Goal: Transaction & Acquisition: Purchase product/service

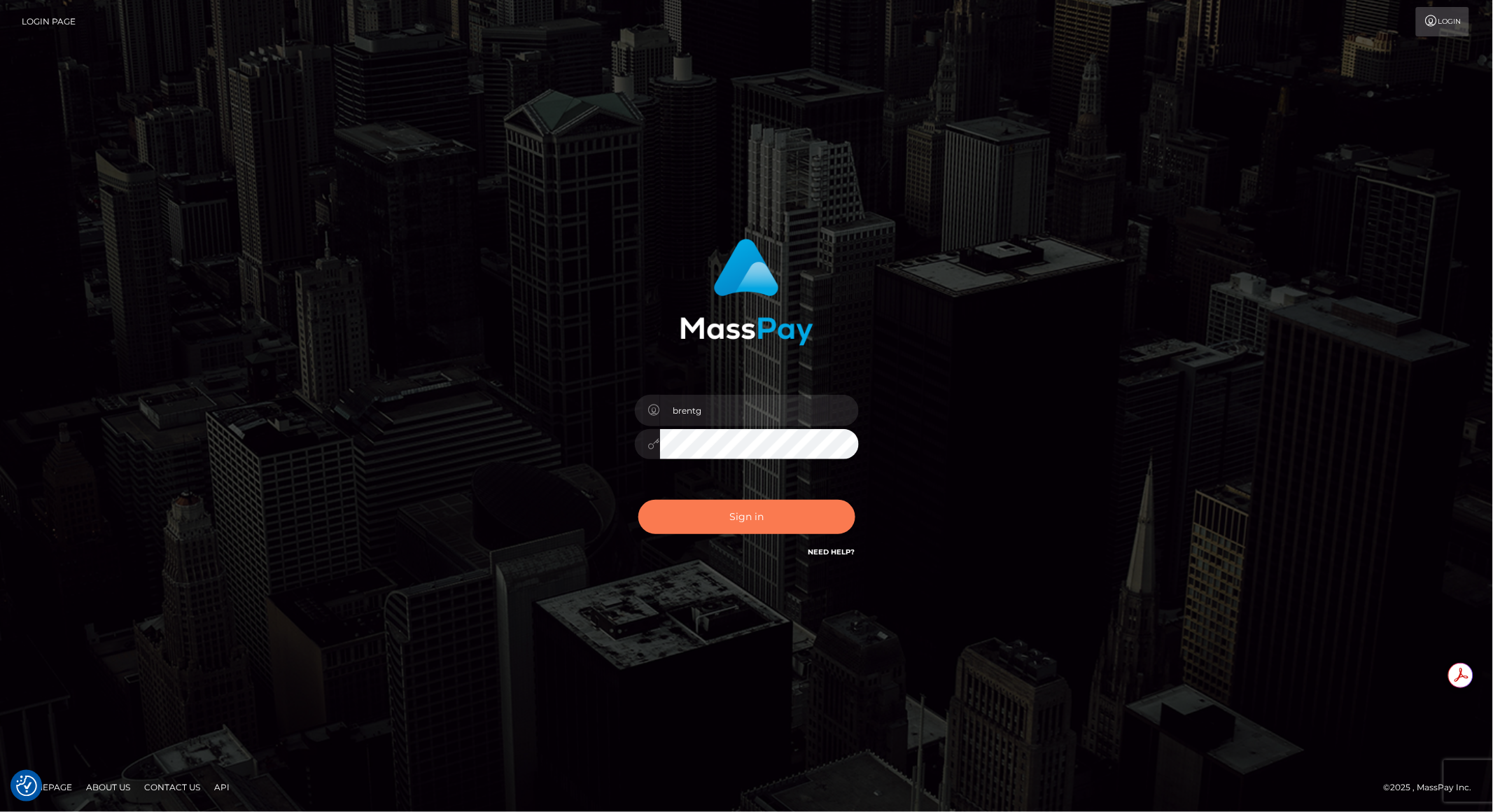
click at [747, 516] on button "Sign in" at bounding box center [747, 517] width 217 height 34
type input "brentg"
click at [745, 513] on button "Sign in" at bounding box center [747, 517] width 217 height 34
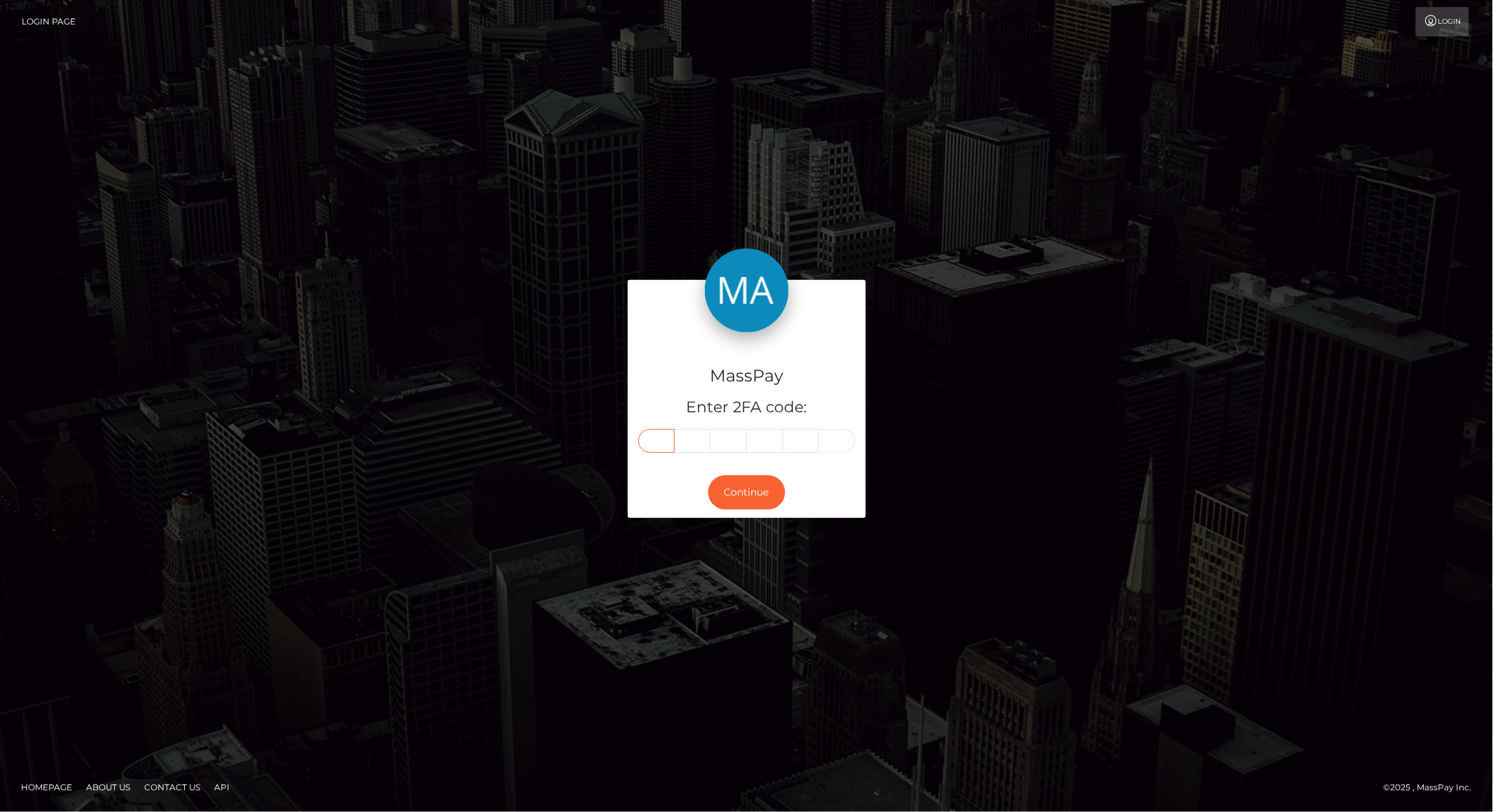
paste input "7"
type input "7"
type input "3"
type input "0"
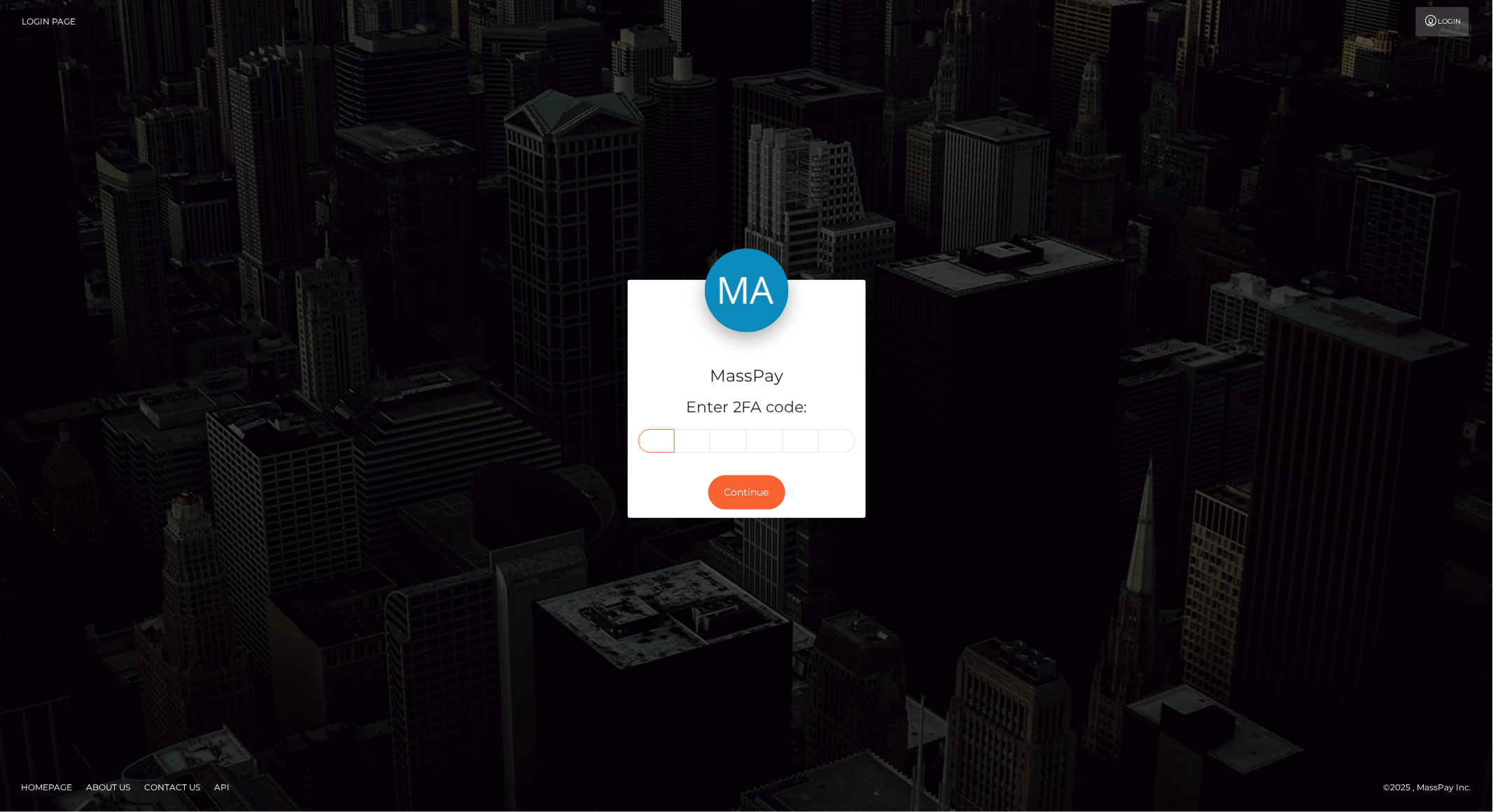
type input "8"
type input "2"
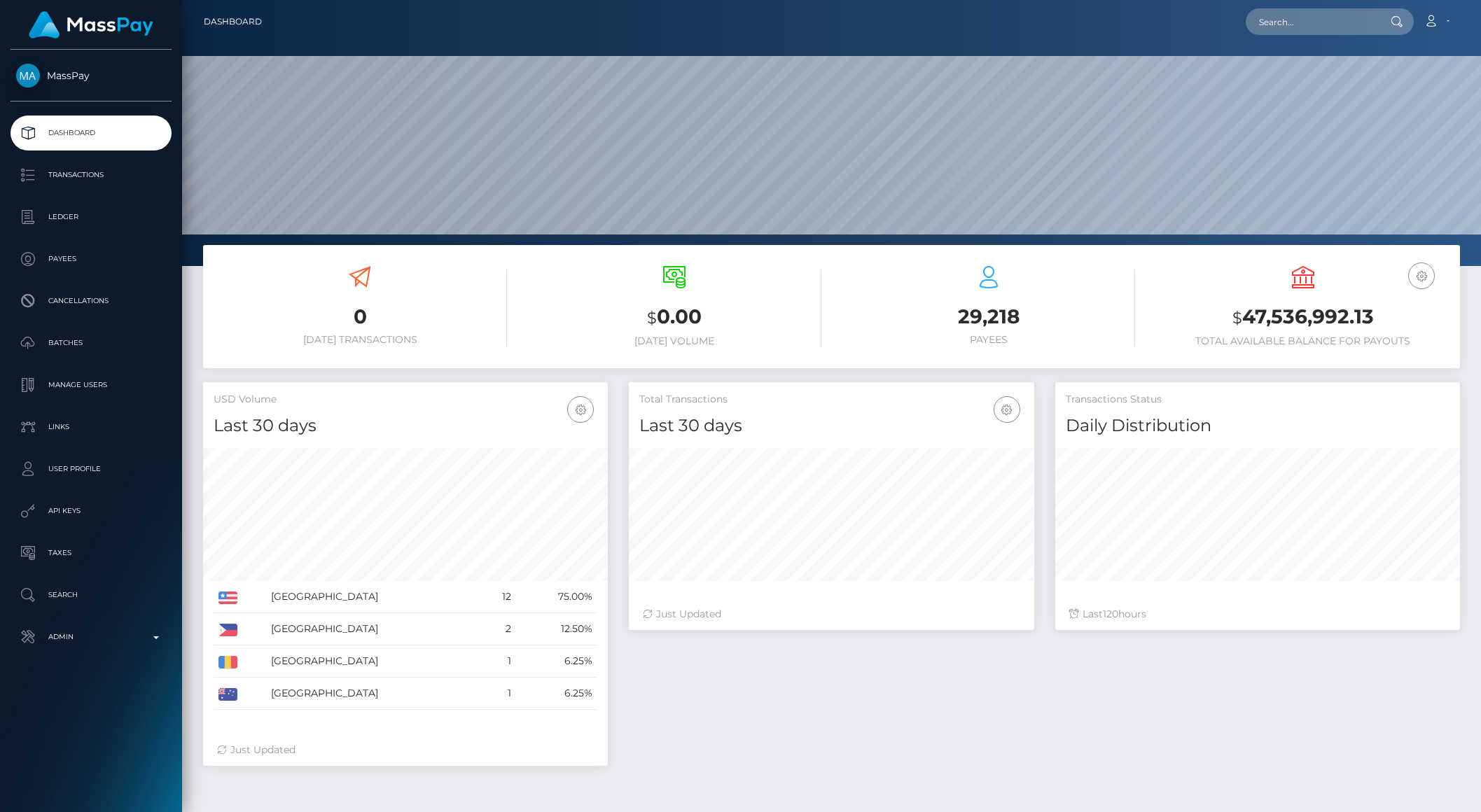
scroll to position [247, 404]
click at [1280, 33] on input "text" at bounding box center [1312, 21] width 131 height 27
paste input "pout_o6HCvaKcWuFPn"
type input "pout_o6HCvaKcWuFPn"
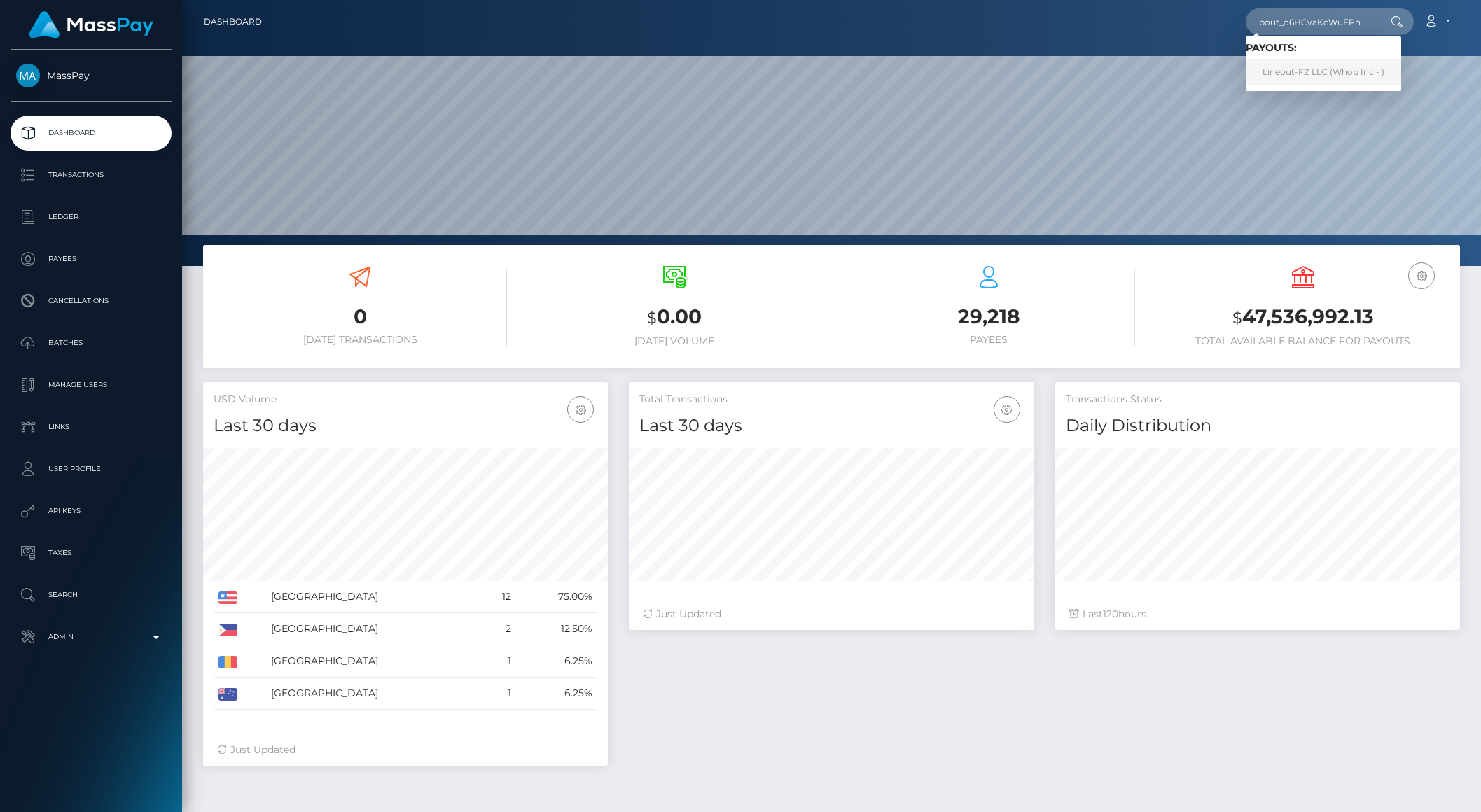
scroll to position [0, 0]
click at [1307, 75] on link "Lineout-FZ LLC (Whop Inc - )" at bounding box center [1324, 72] width 156 height 26
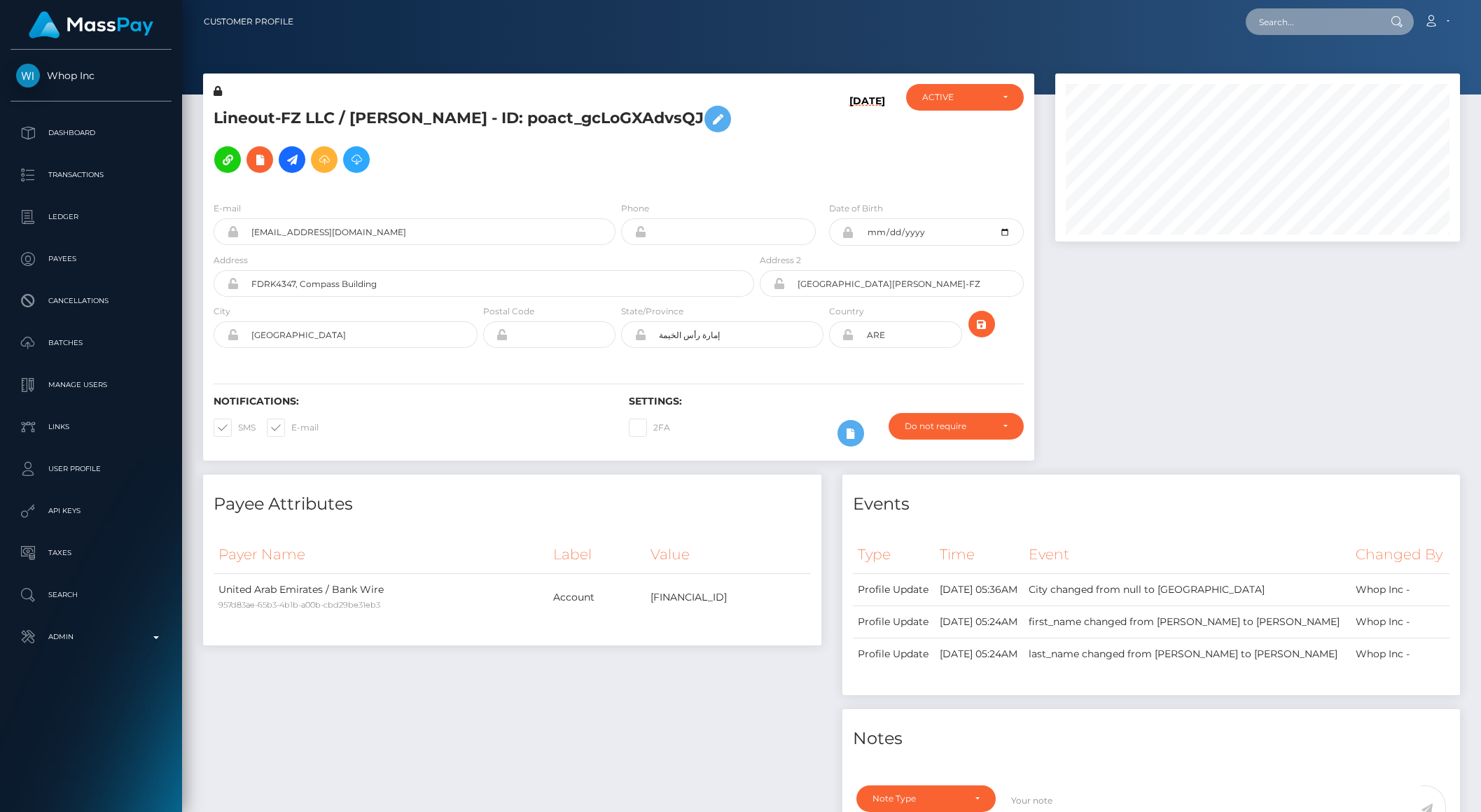
click at [1284, 27] on input "text" at bounding box center [1312, 21] width 131 height 27
paste input "pout_o6HCvaKcWuFPn"
type input "pout_o6HCvaKcWuFPn"
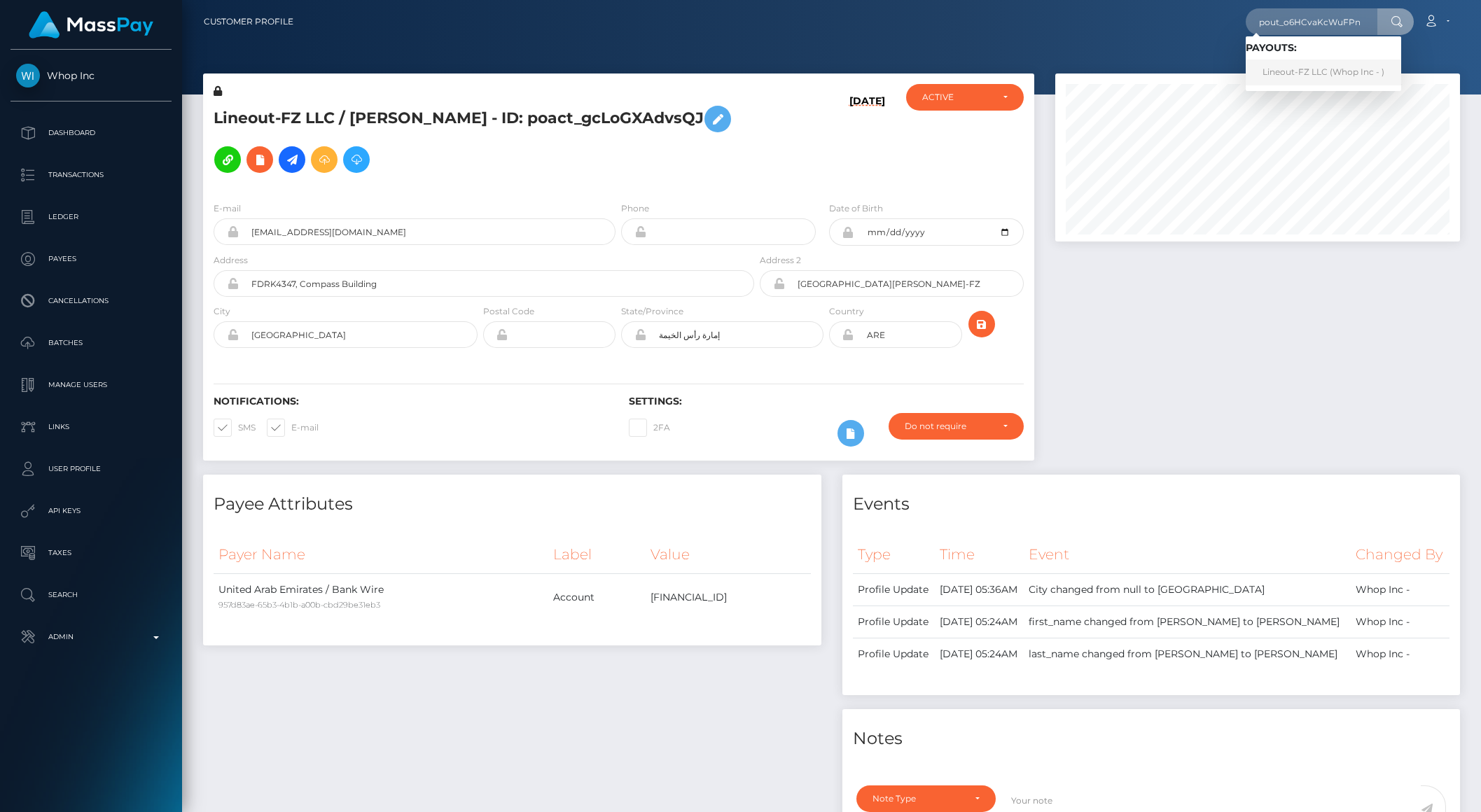
click at [1335, 74] on link "Lineout-FZ LLC (Whop Inc - )" at bounding box center [1324, 72] width 156 height 26
click at [1292, 27] on input "text" at bounding box center [1312, 21] width 131 height 27
paste input "pout_WXDra7aDVR1TL"
type input "pout_WXDra7aDVR1TL"
click at [1306, 71] on link "Lineout-FZ LLC (Whop Inc - )" at bounding box center [1324, 72] width 156 height 26
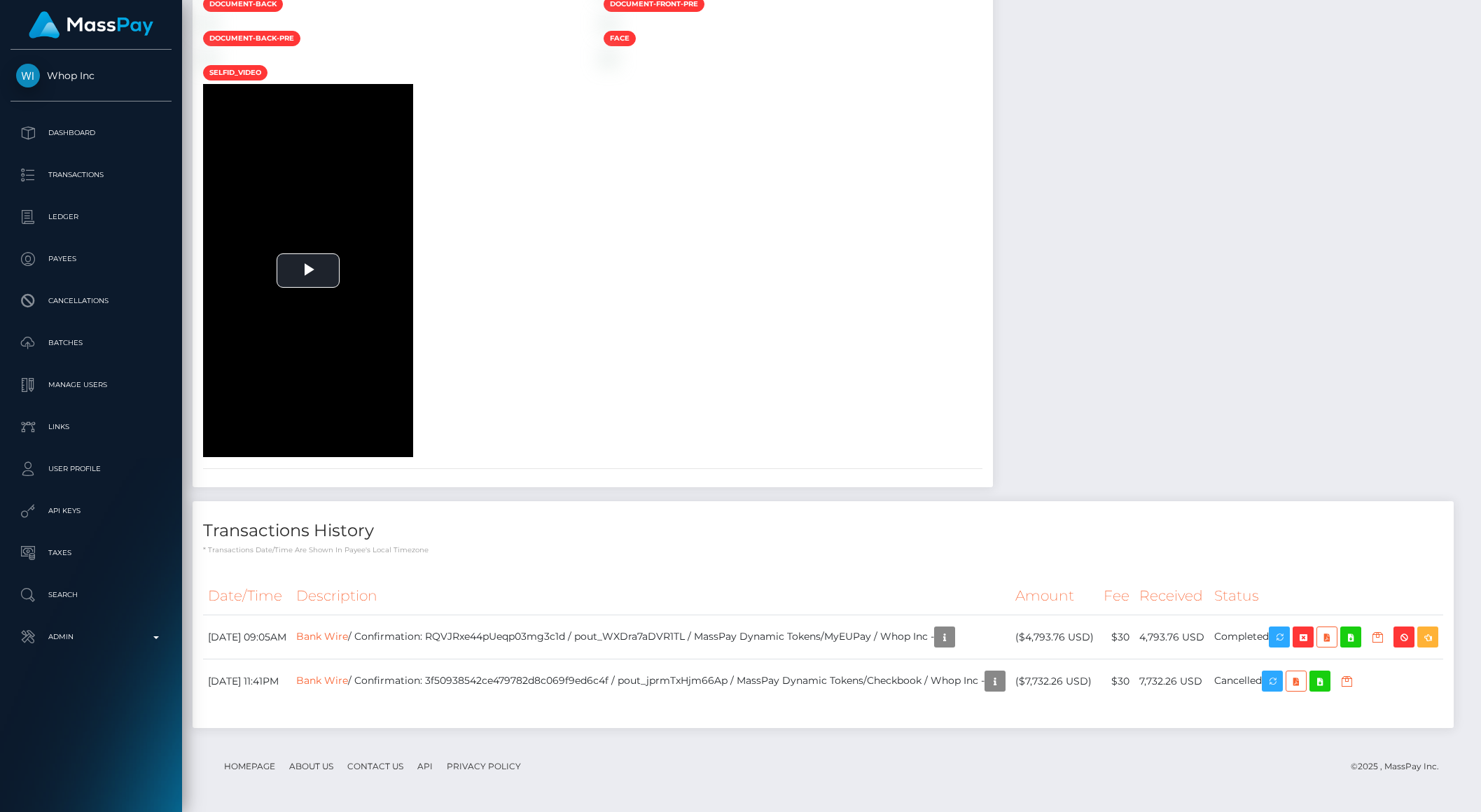
scroll to position [168, 404]
click at [528, 616] on td "Bank Wire / Confirmation: RQVJRxe44pUeqp03mg3c1d / pout_WXDra7aDVR1TL / MassPay…" at bounding box center [650, 637] width 719 height 44
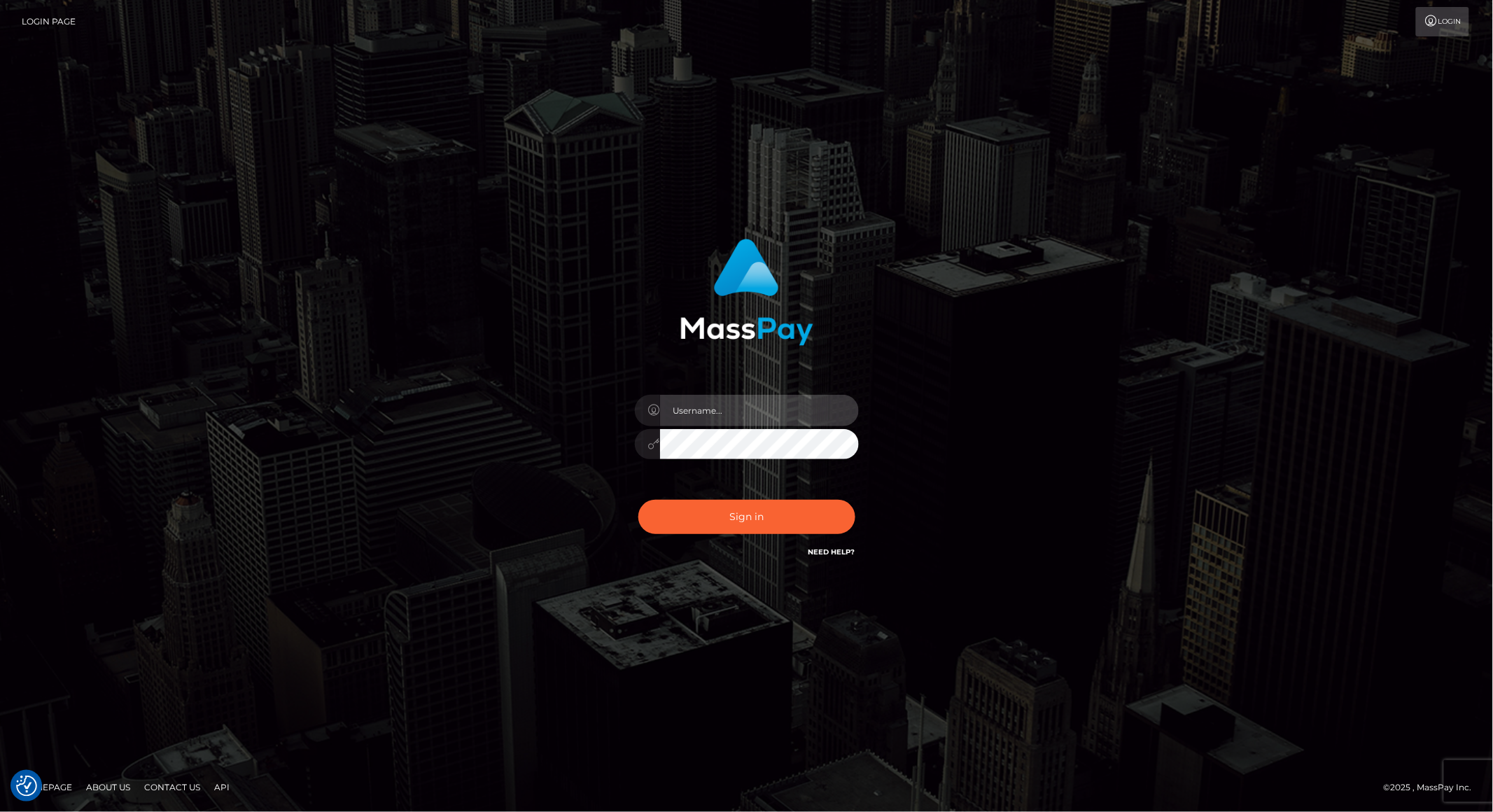
type input "brentg"
click at [730, 521] on button "Sign in" at bounding box center [747, 517] width 217 height 34
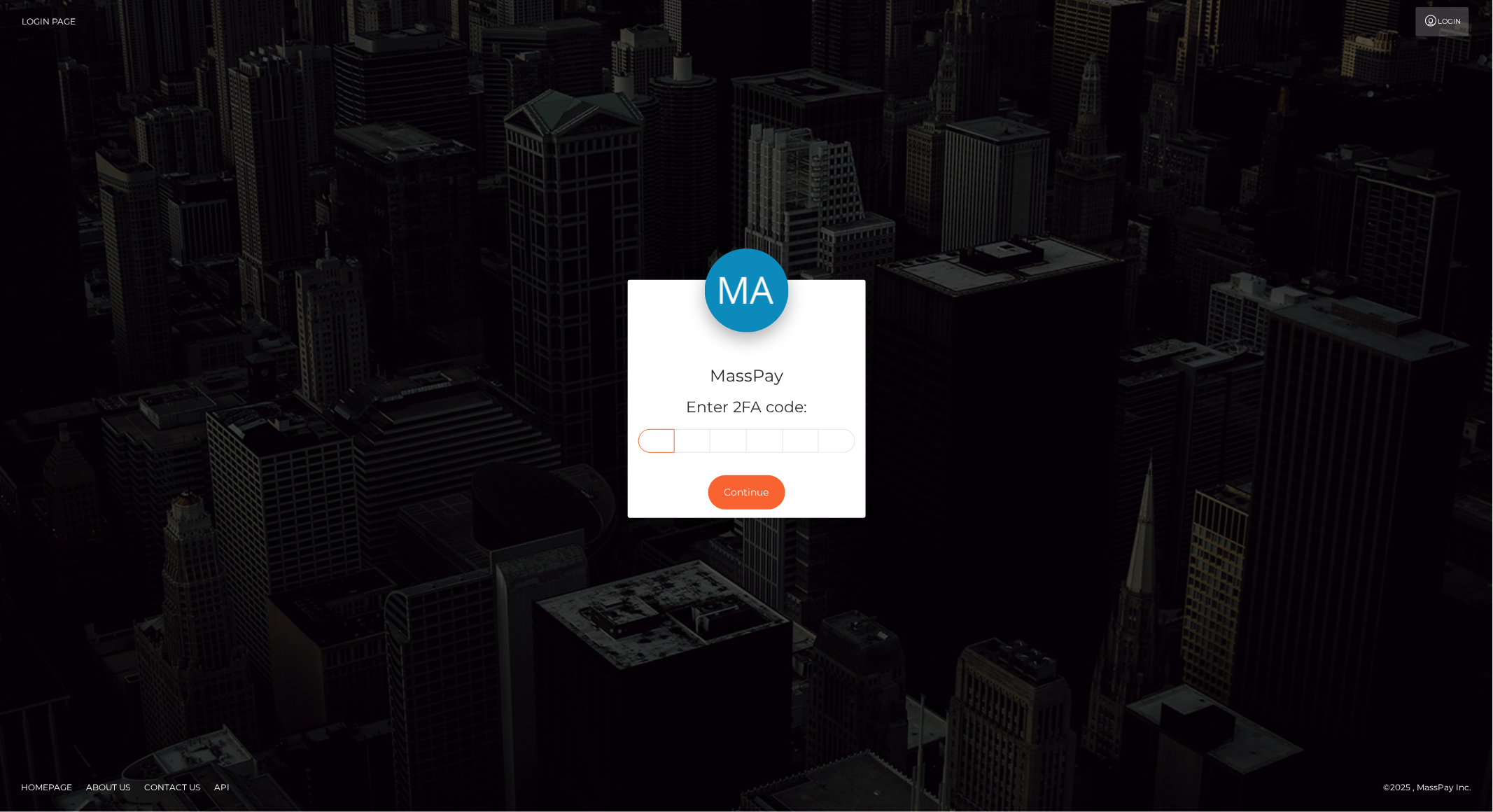
paste input "5"
type input "5"
type input "9"
type input "6"
type input "9"
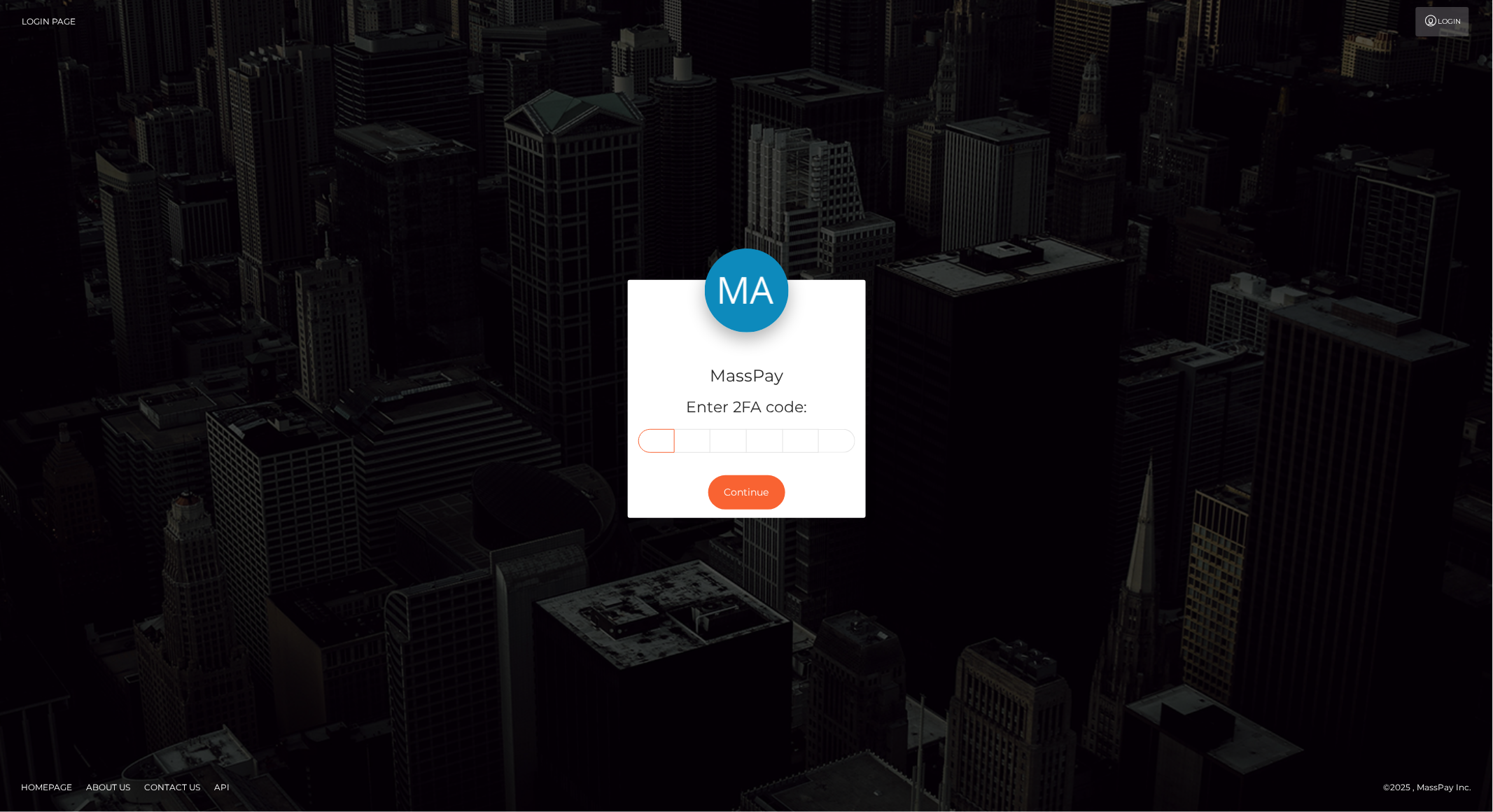
type input "2"
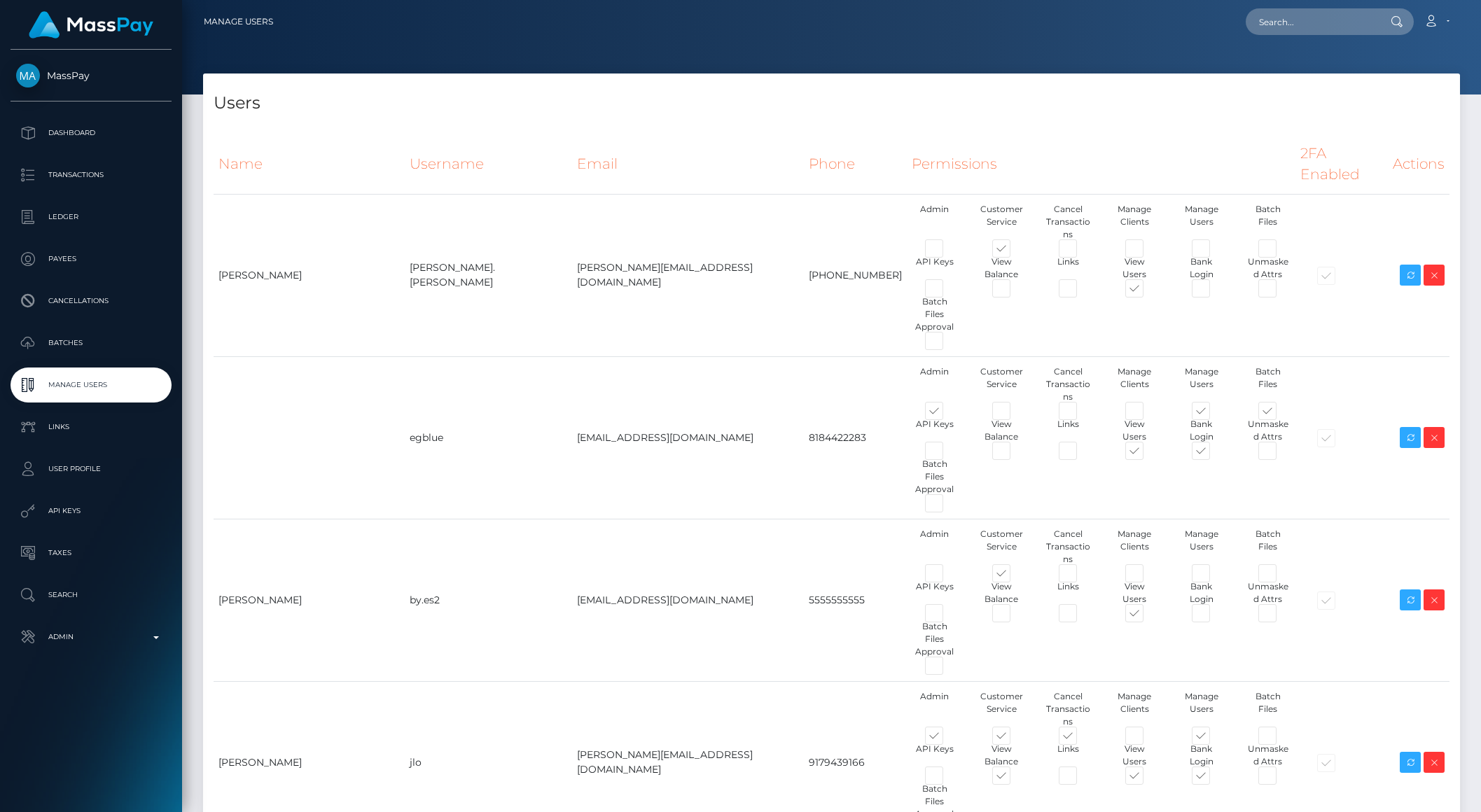
scroll to position [5297, 0]
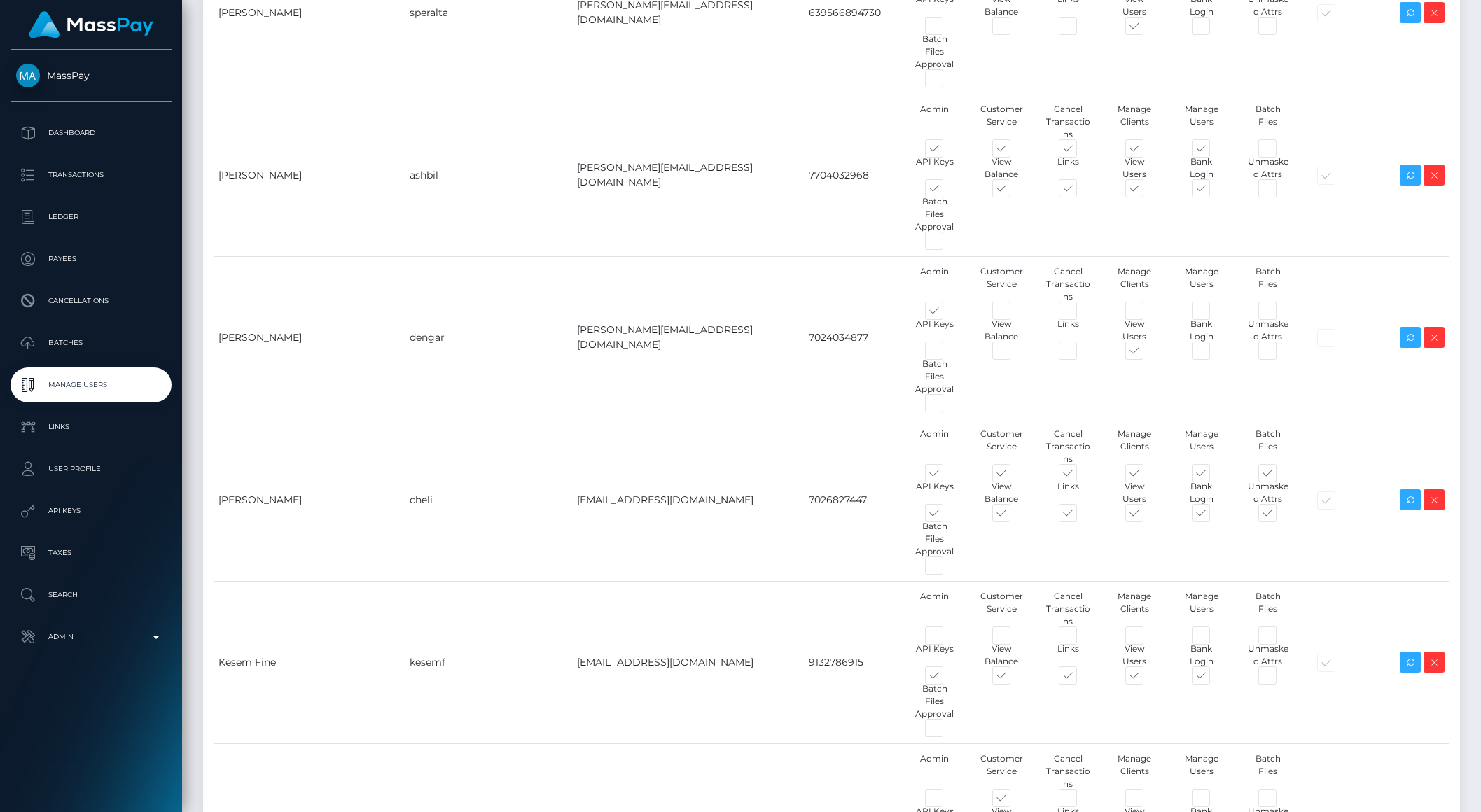
type input "brentg"
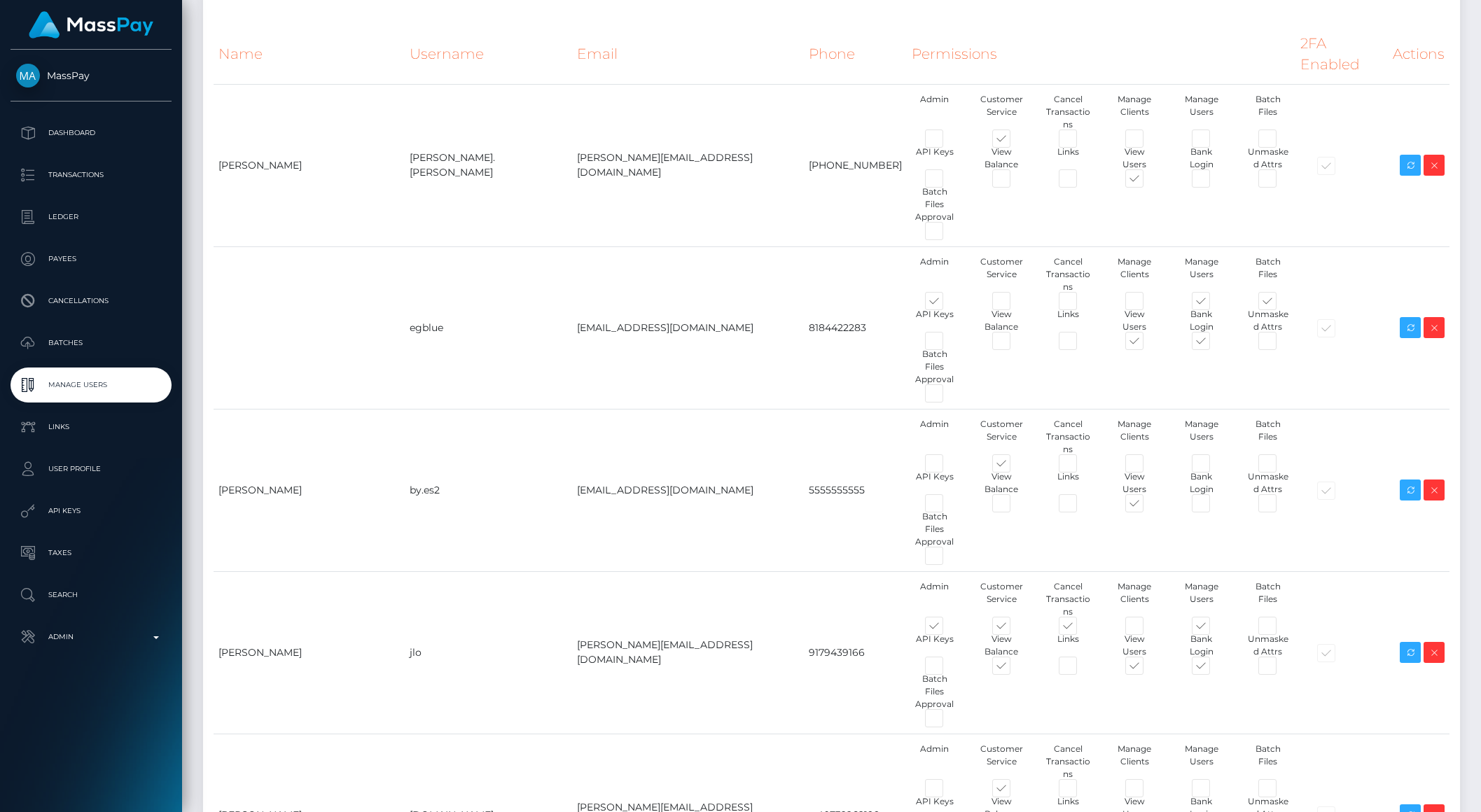
scroll to position [5433, 0]
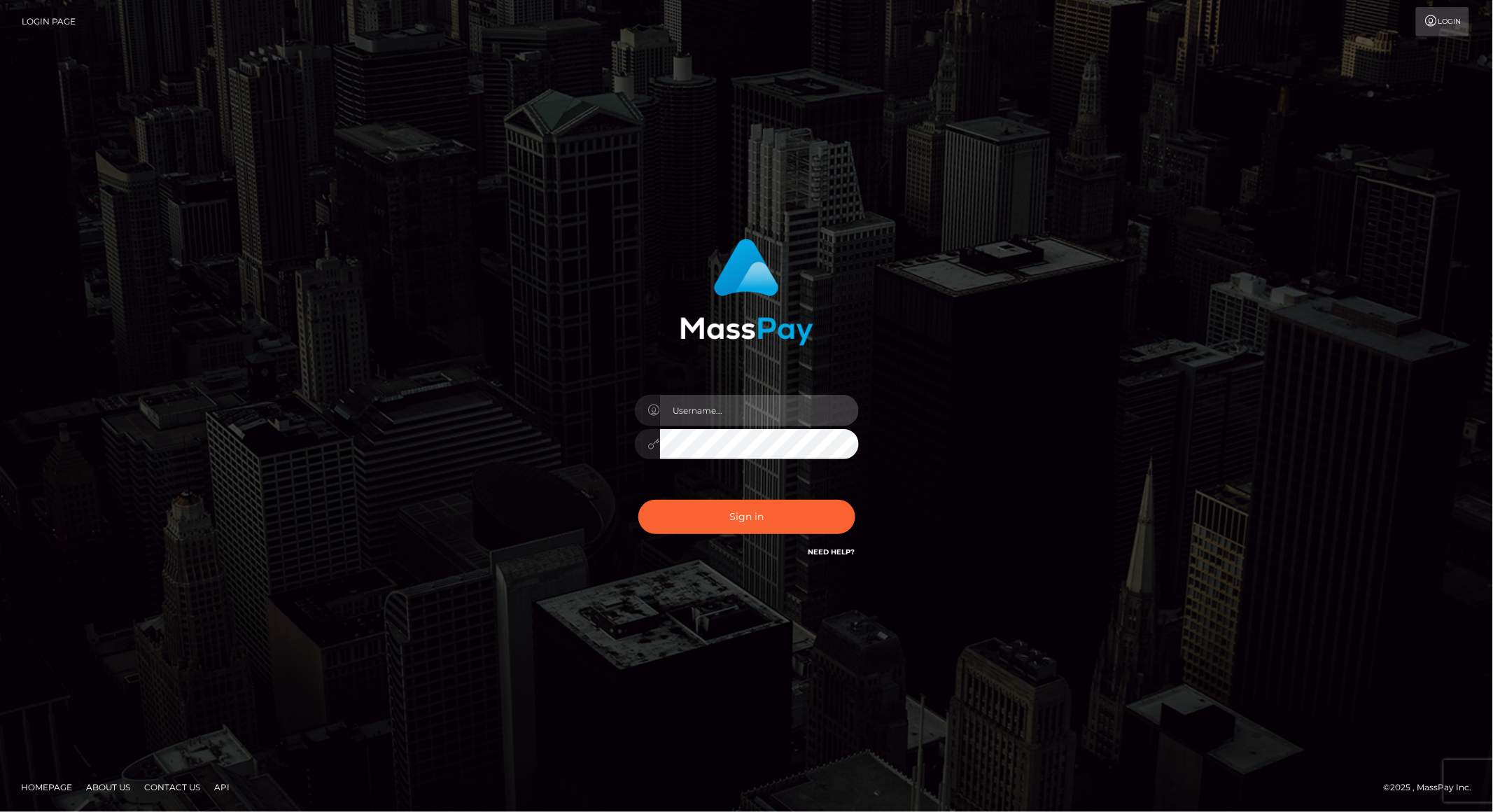
type input "brentg"
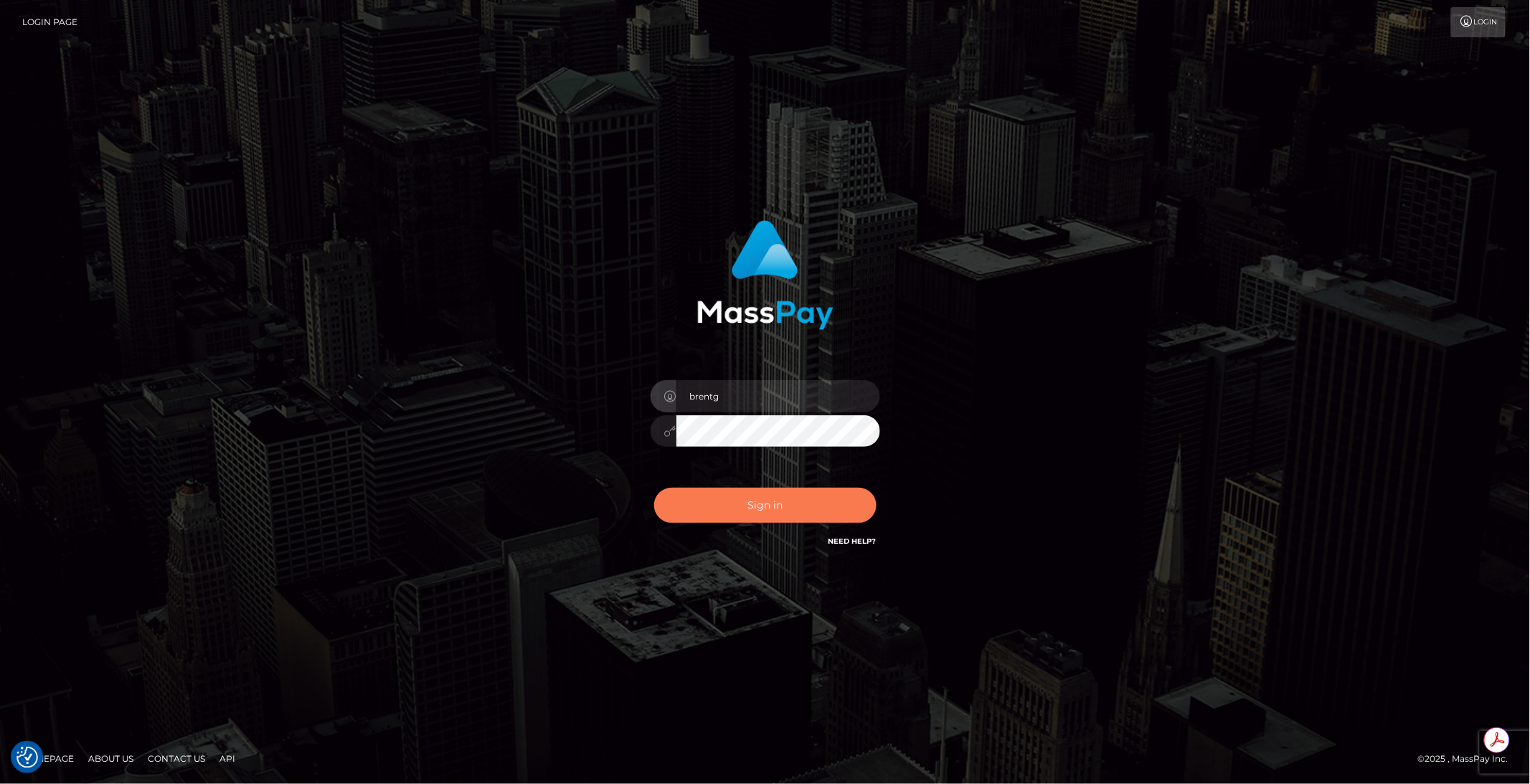
click at [753, 503] on button "Sign in" at bounding box center [766, 505] width 223 height 35
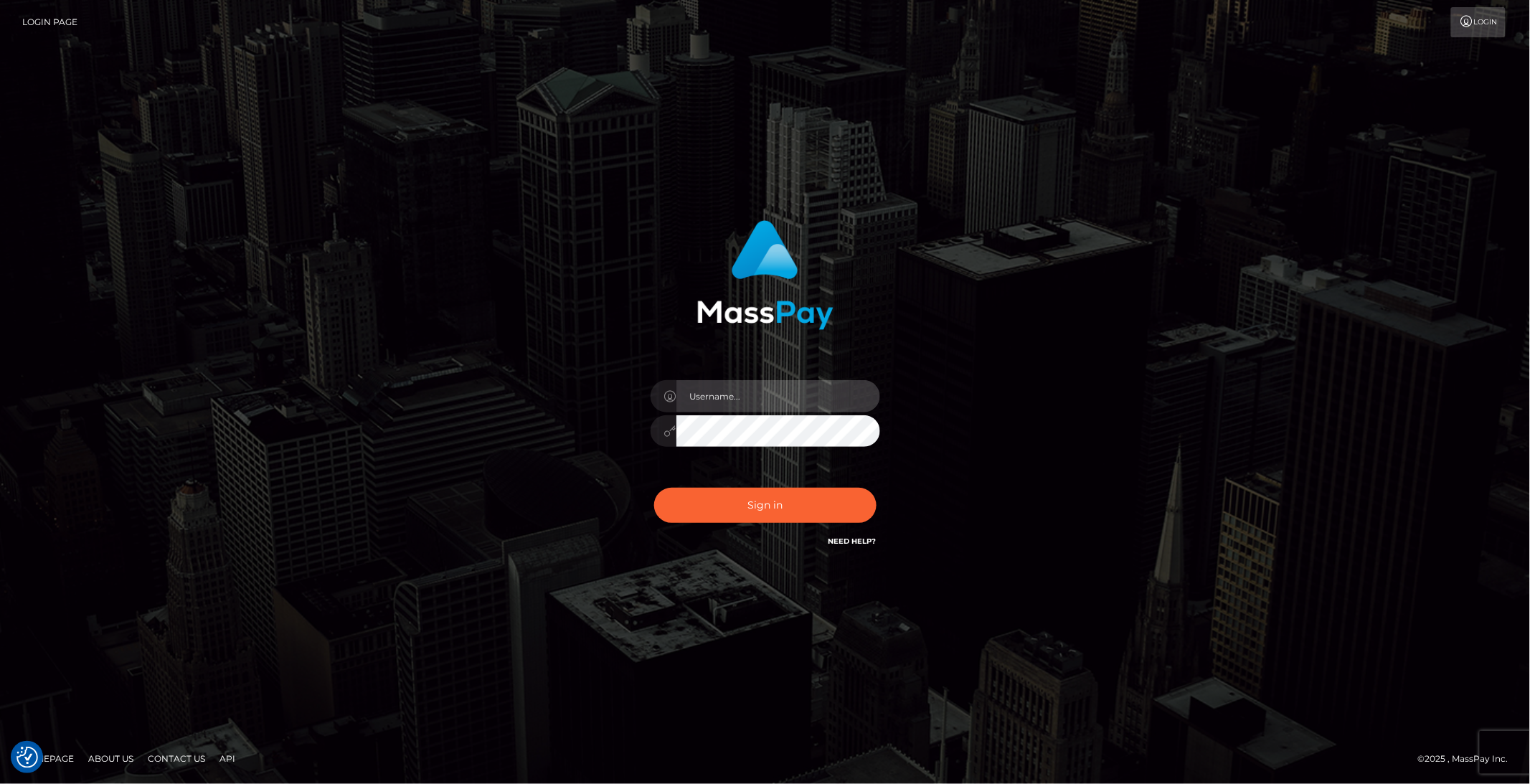
type input "brentg"
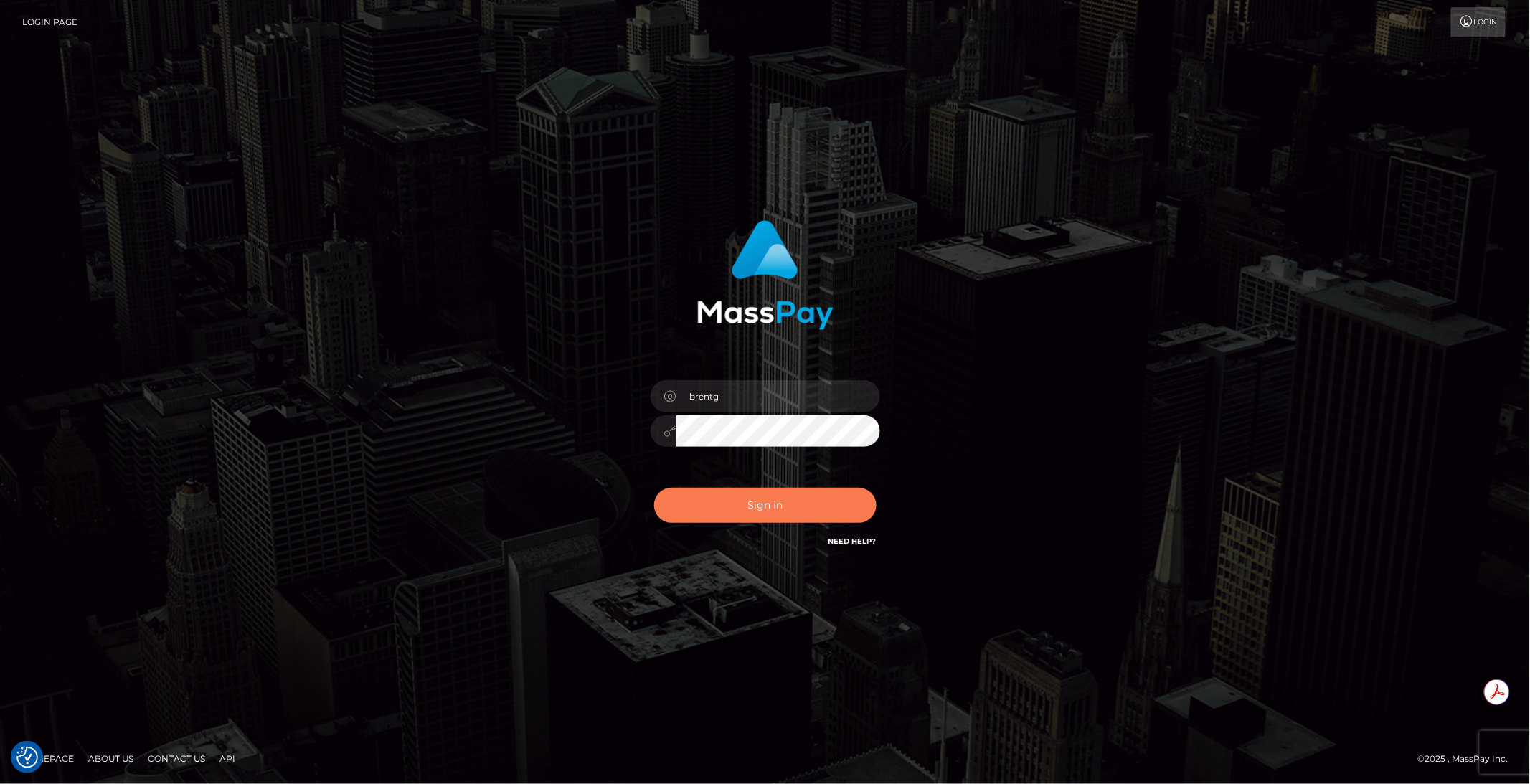
click at [753, 503] on button "Sign in" at bounding box center [766, 505] width 223 height 35
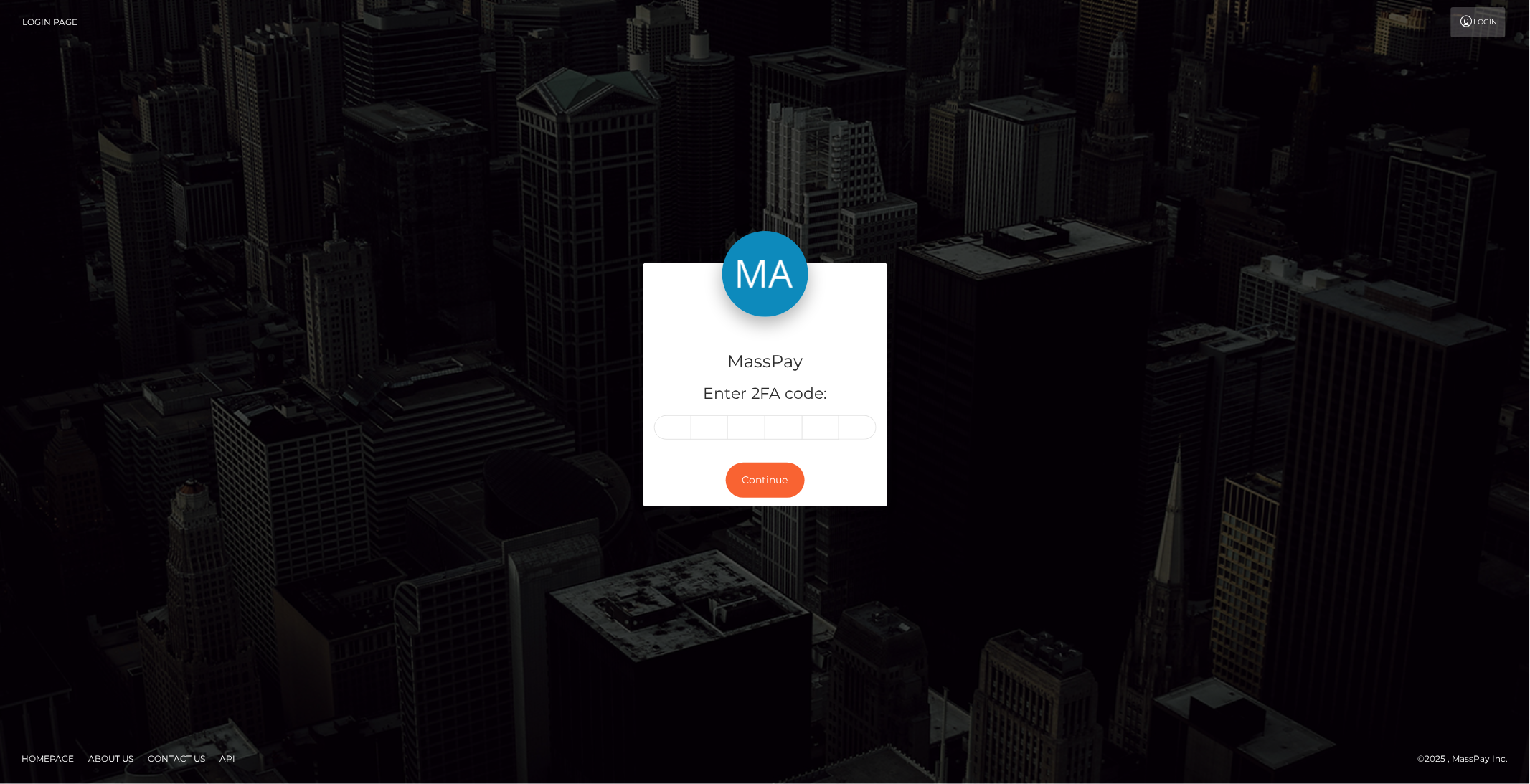
type input "6"
type input "9"
type input "1"
type input "5"
type input "3"
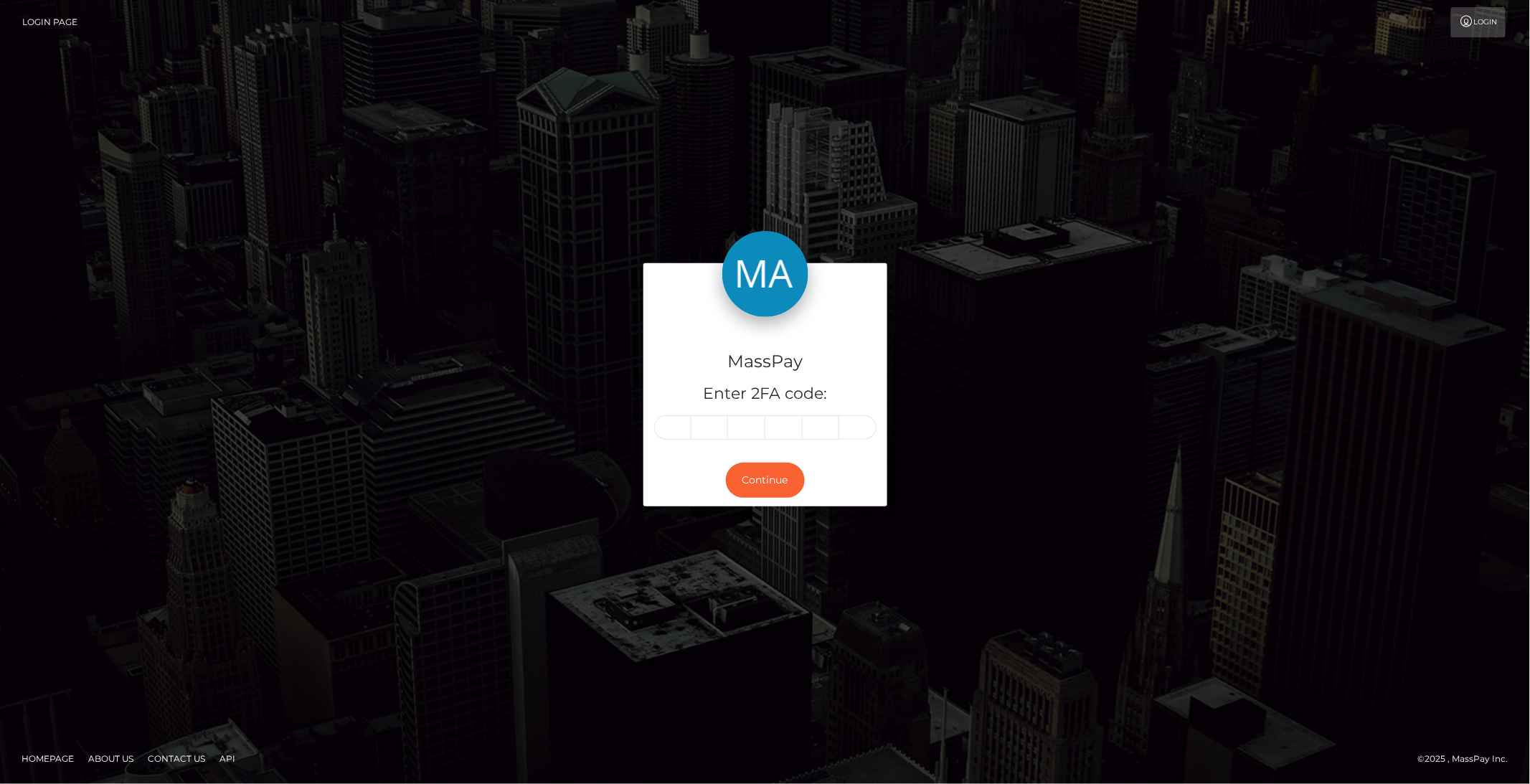
type input "5"
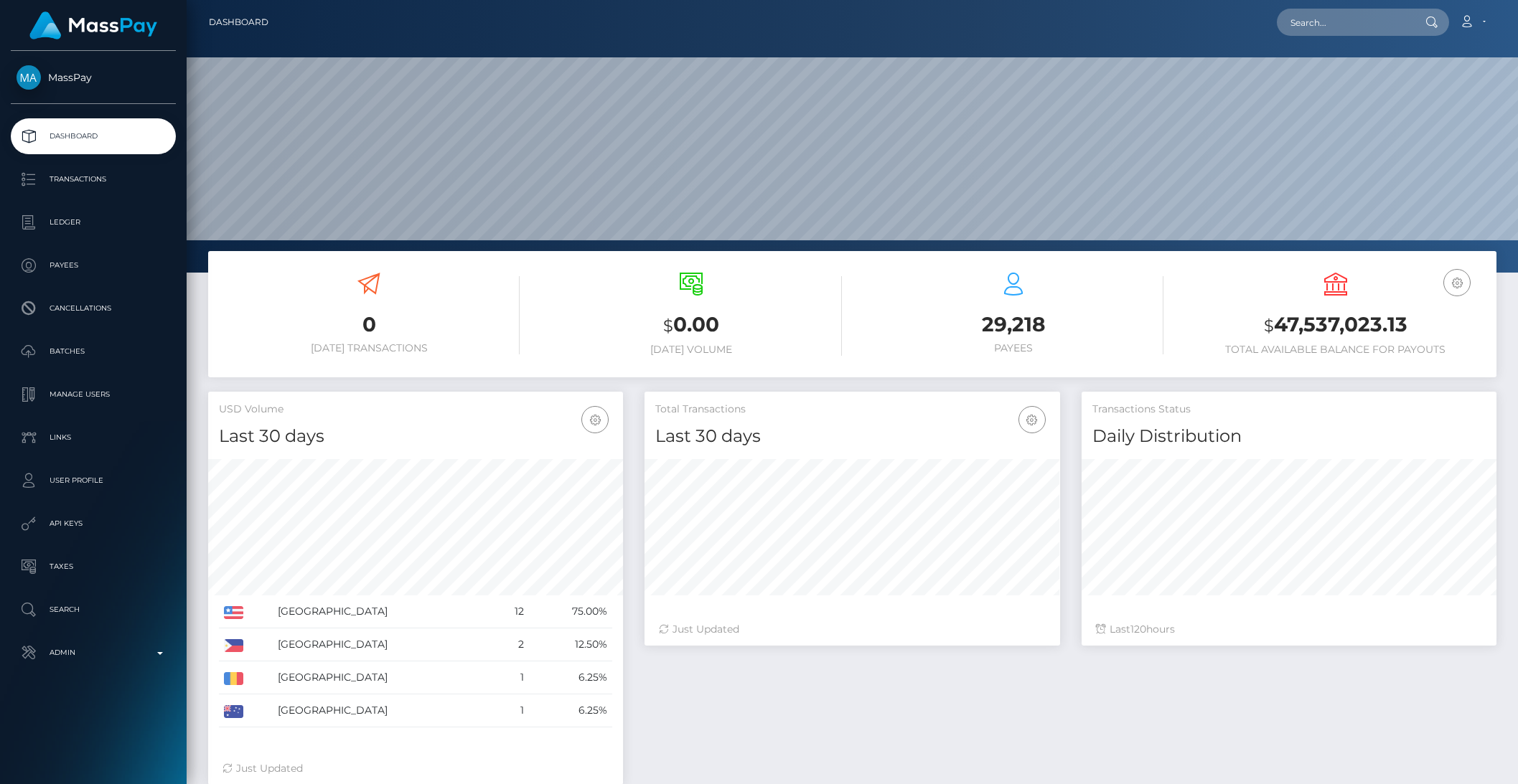
scroll to position [253, 414]
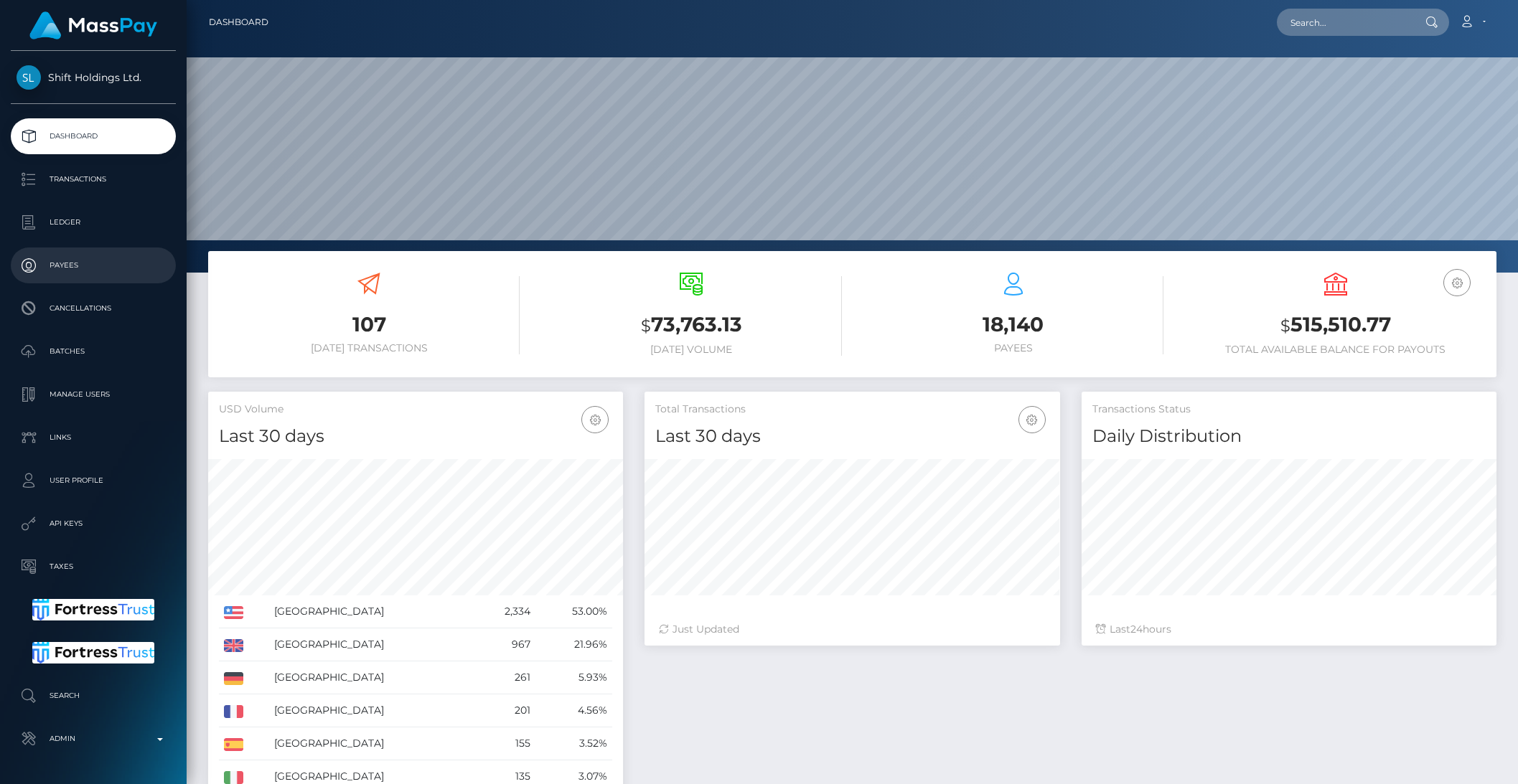
click at [79, 262] on p "Payees" at bounding box center [93, 266] width 154 height 22
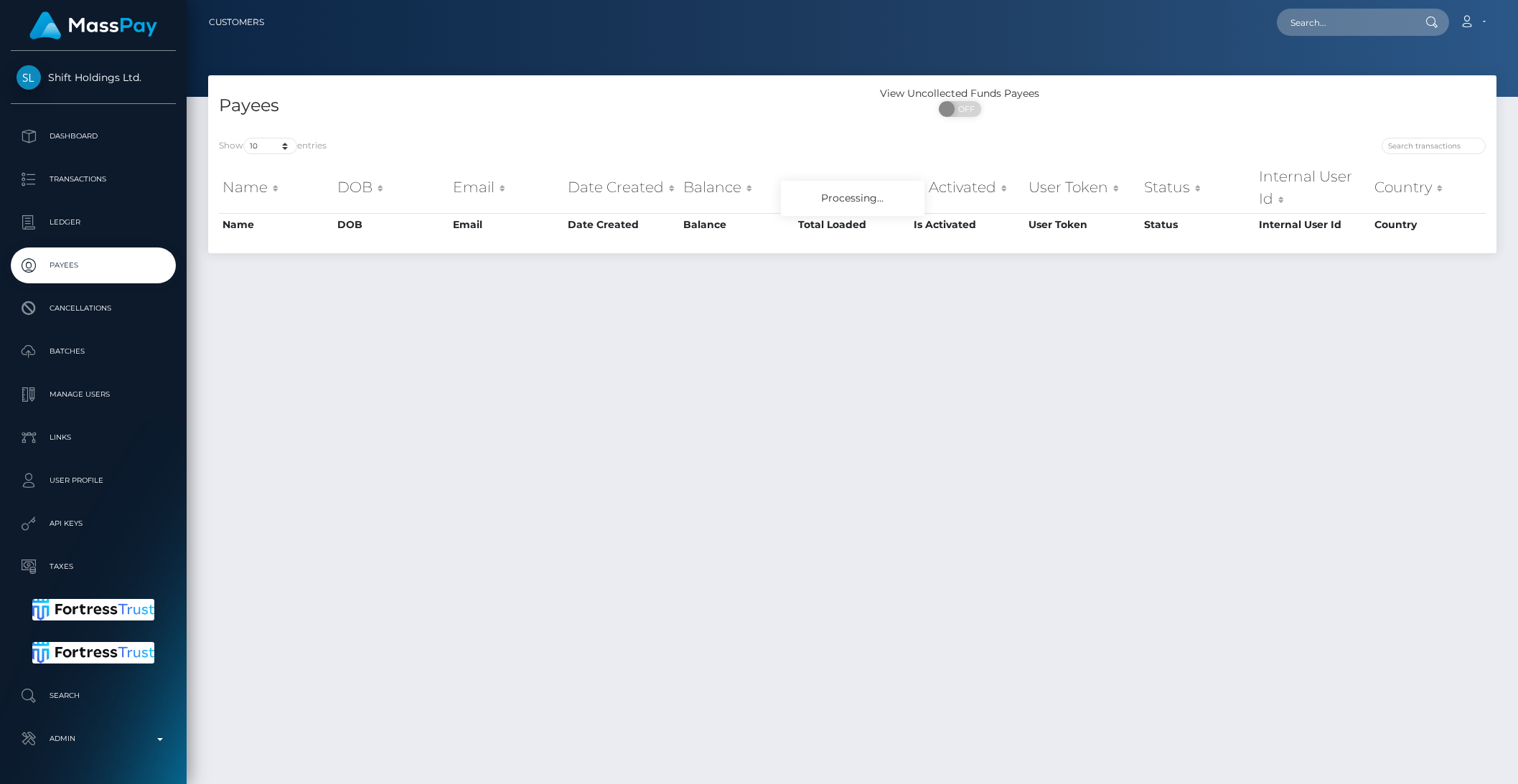
click at [286, 323] on div "Payees View Uncollected Funds Payees ON OFF Show 10 25 50 100 250 1,000 All ent…" at bounding box center [852, 424] width 1331 height 696
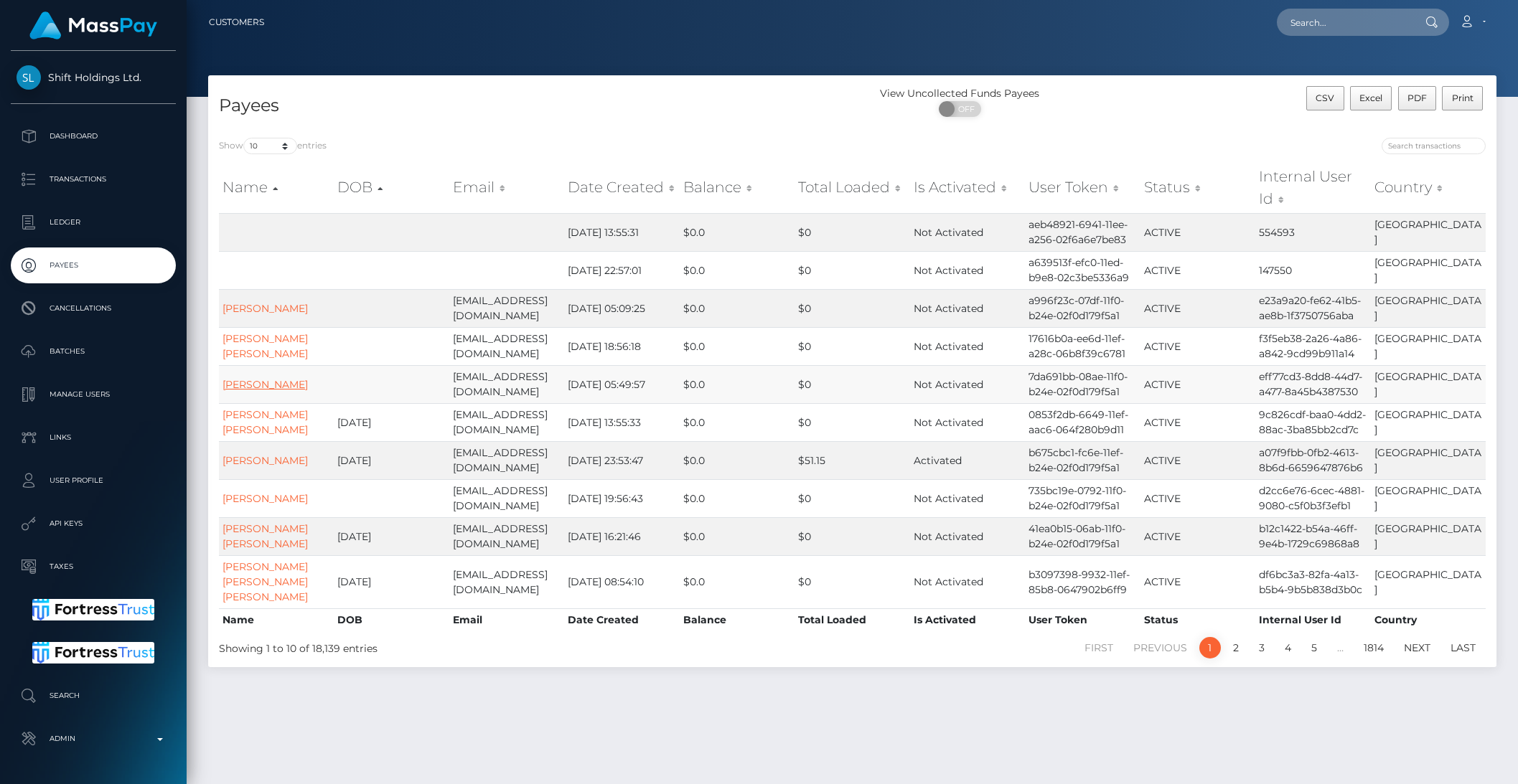
click at [263, 391] on link "PHILIPP ERBENTRAUT" at bounding box center [265, 385] width 86 height 13
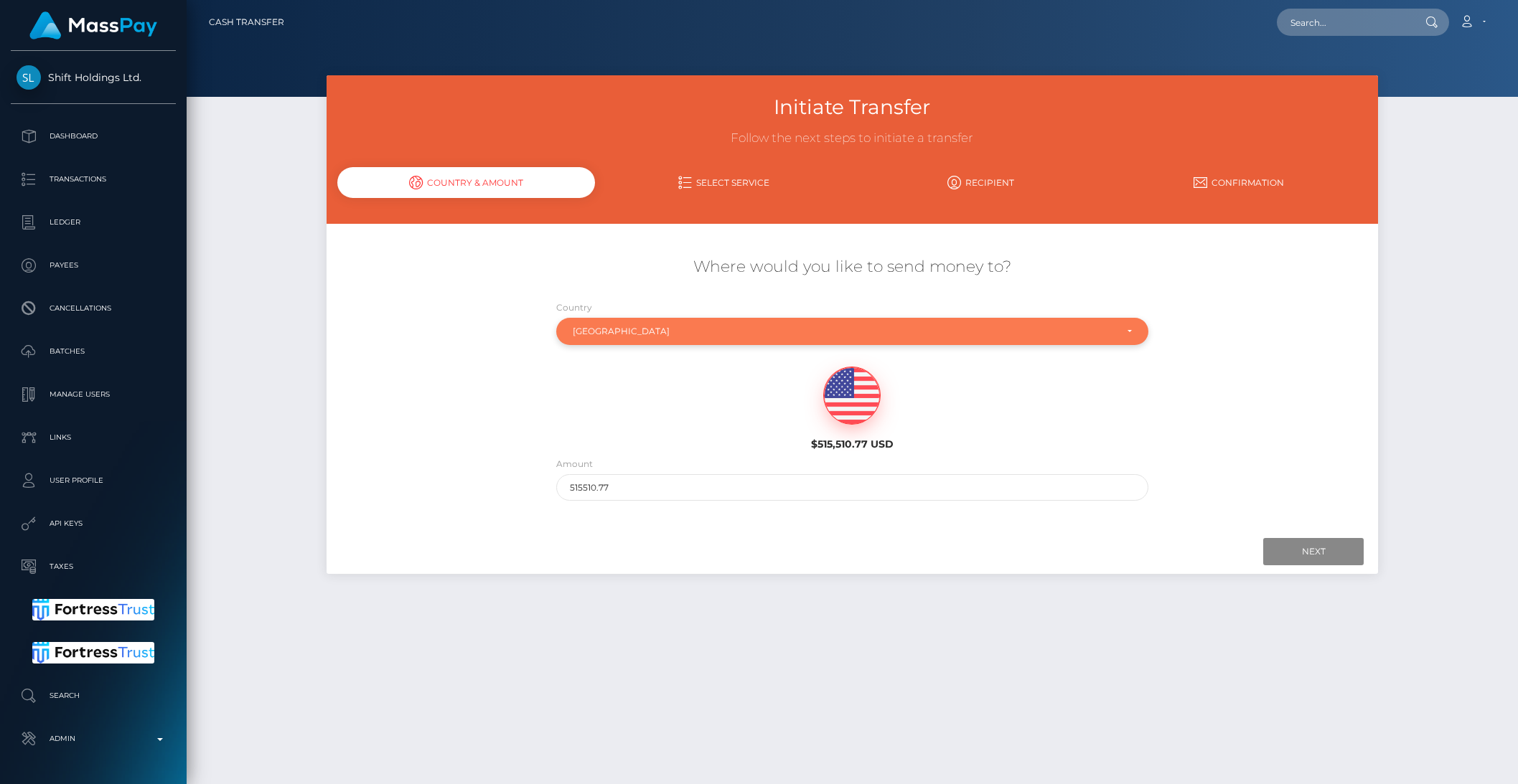
click at [612, 341] on div "[GEOGRAPHIC_DATA]" at bounding box center [852, 331] width 592 height 27
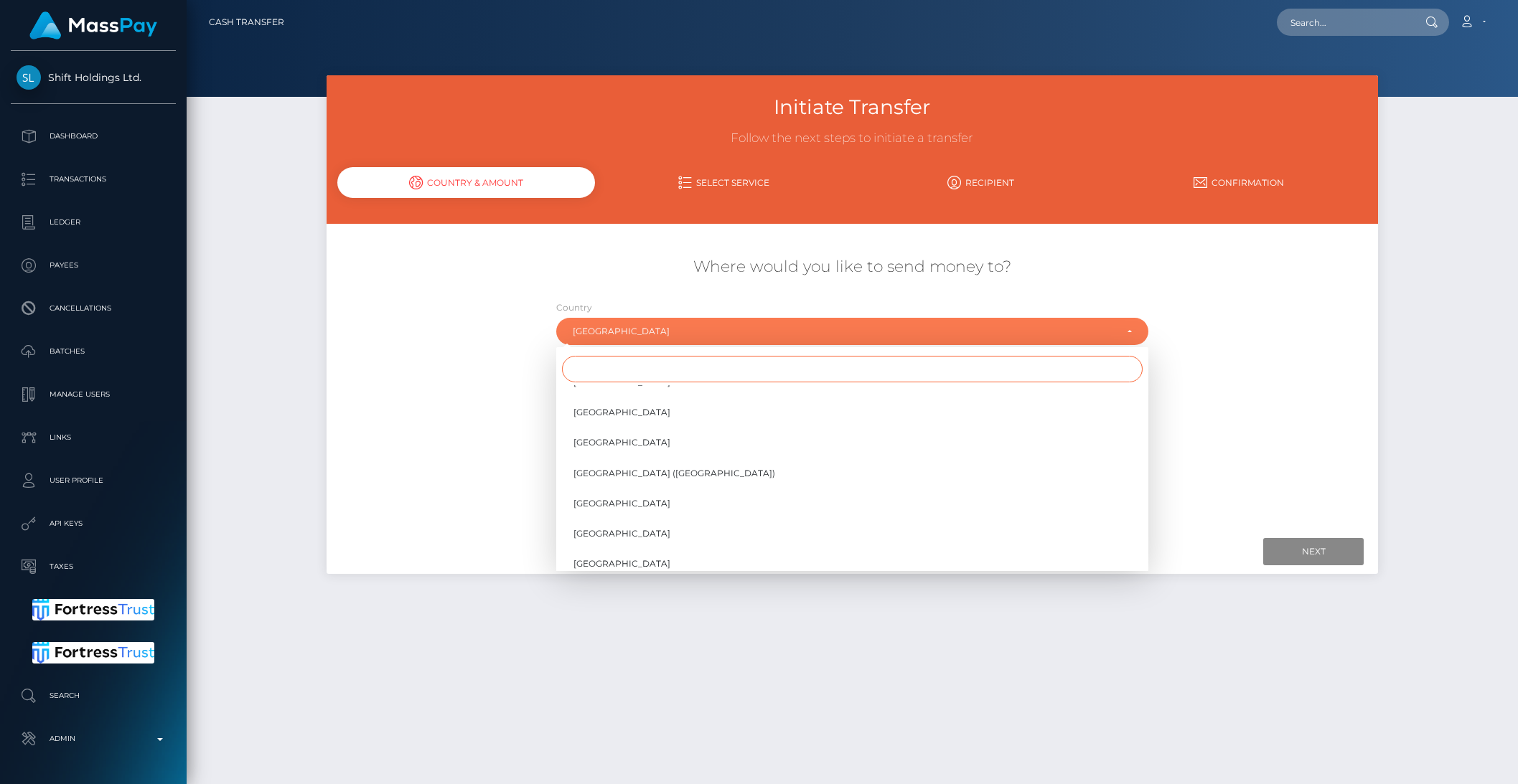
click at [617, 371] on input "Search" at bounding box center [852, 369] width 581 height 27
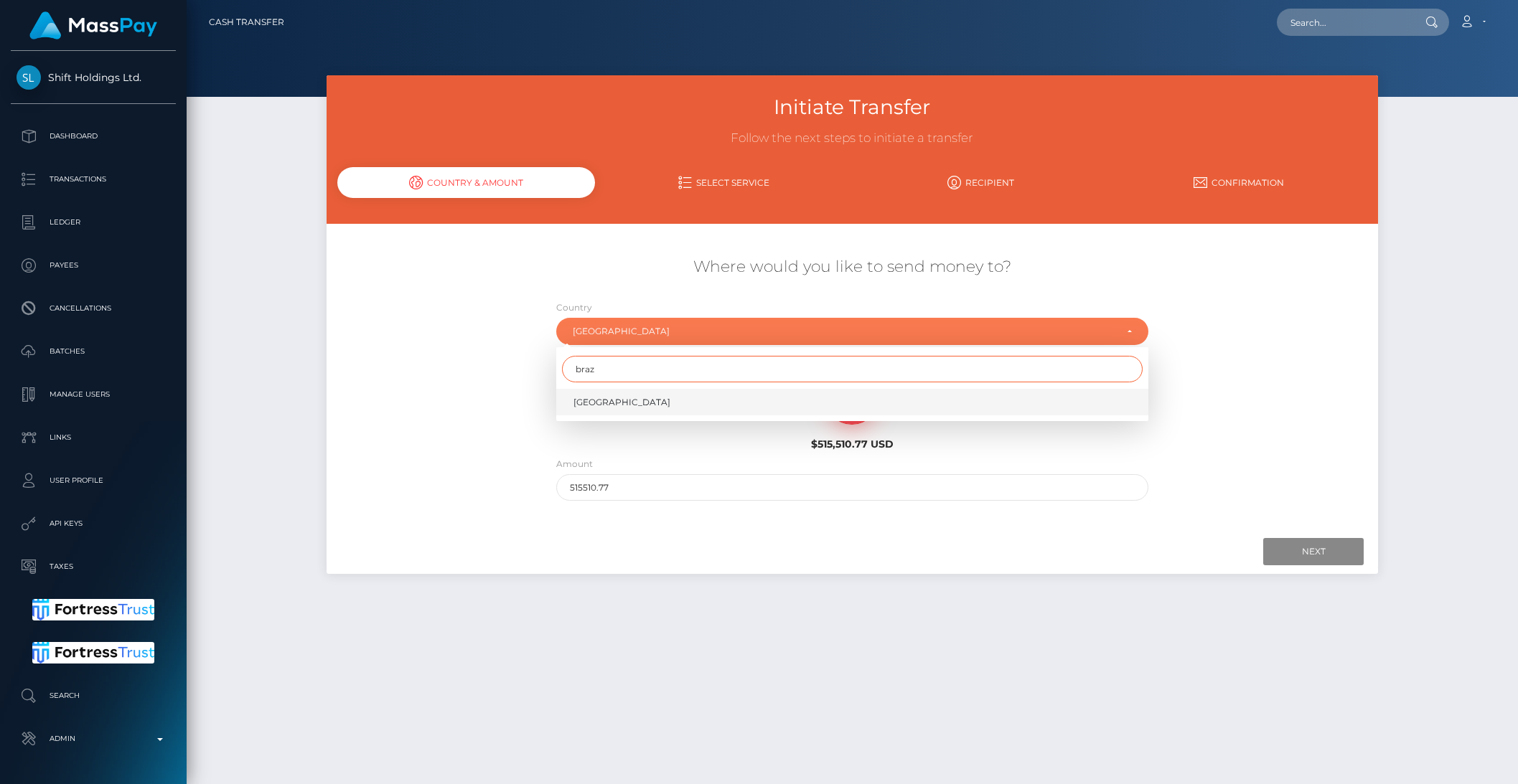
type input "braz"
click at [613, 394] on link "[GEOGRAPHIC_DATA]" at bounding box center [852, 402] width 592 height 27
select select "BRA"
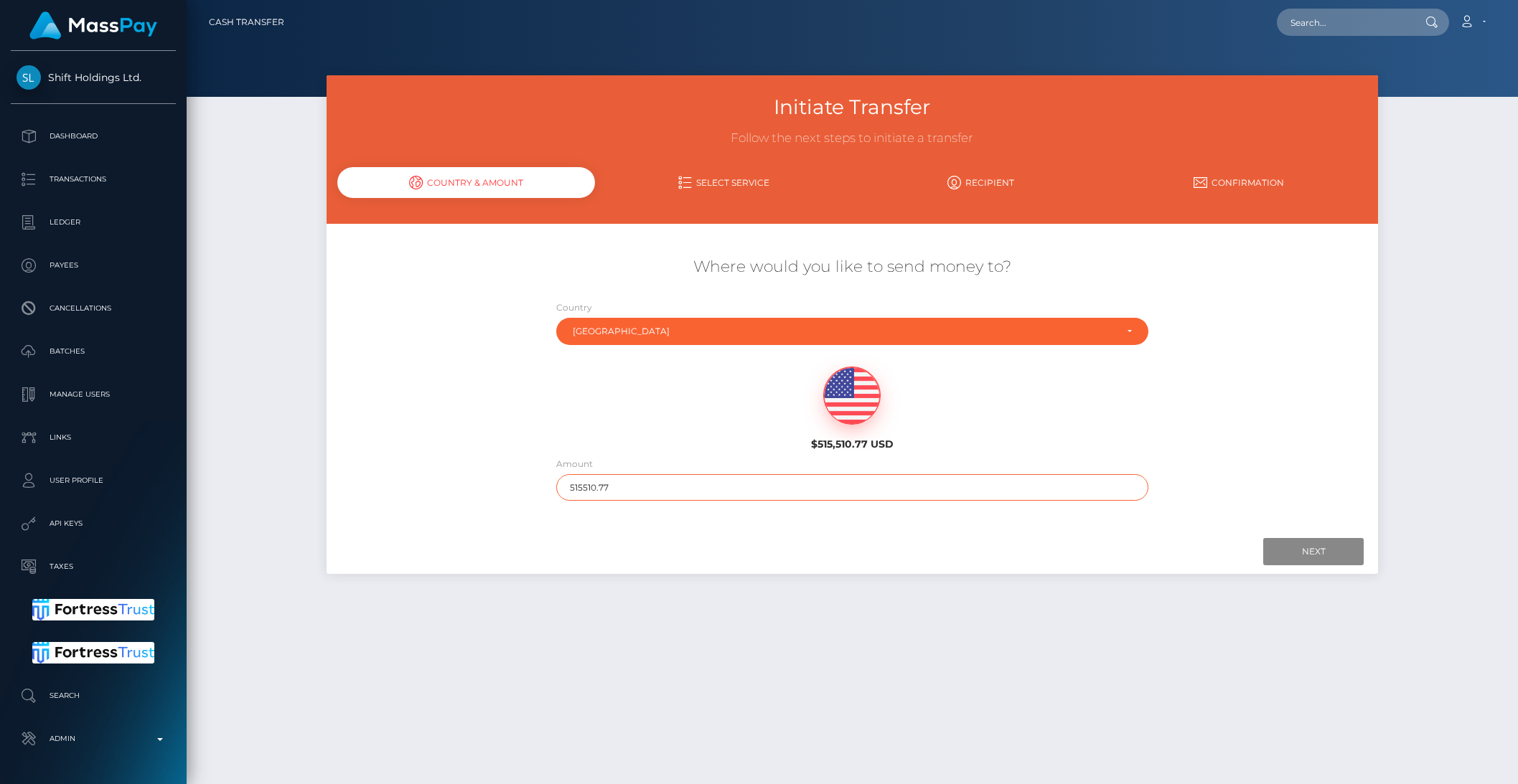
drag, startPoint x: 589, startPoint y: 488, endPoint x: 658, endPoint y: 488, distance: 69.0
click at [658, 488] on input "515510.77" at bounding box center [852, 488] width 592 height 27
type input "5155"
click at [1309, 546] on input "Next" at bounding box center [1313, 551] width 101 height 27
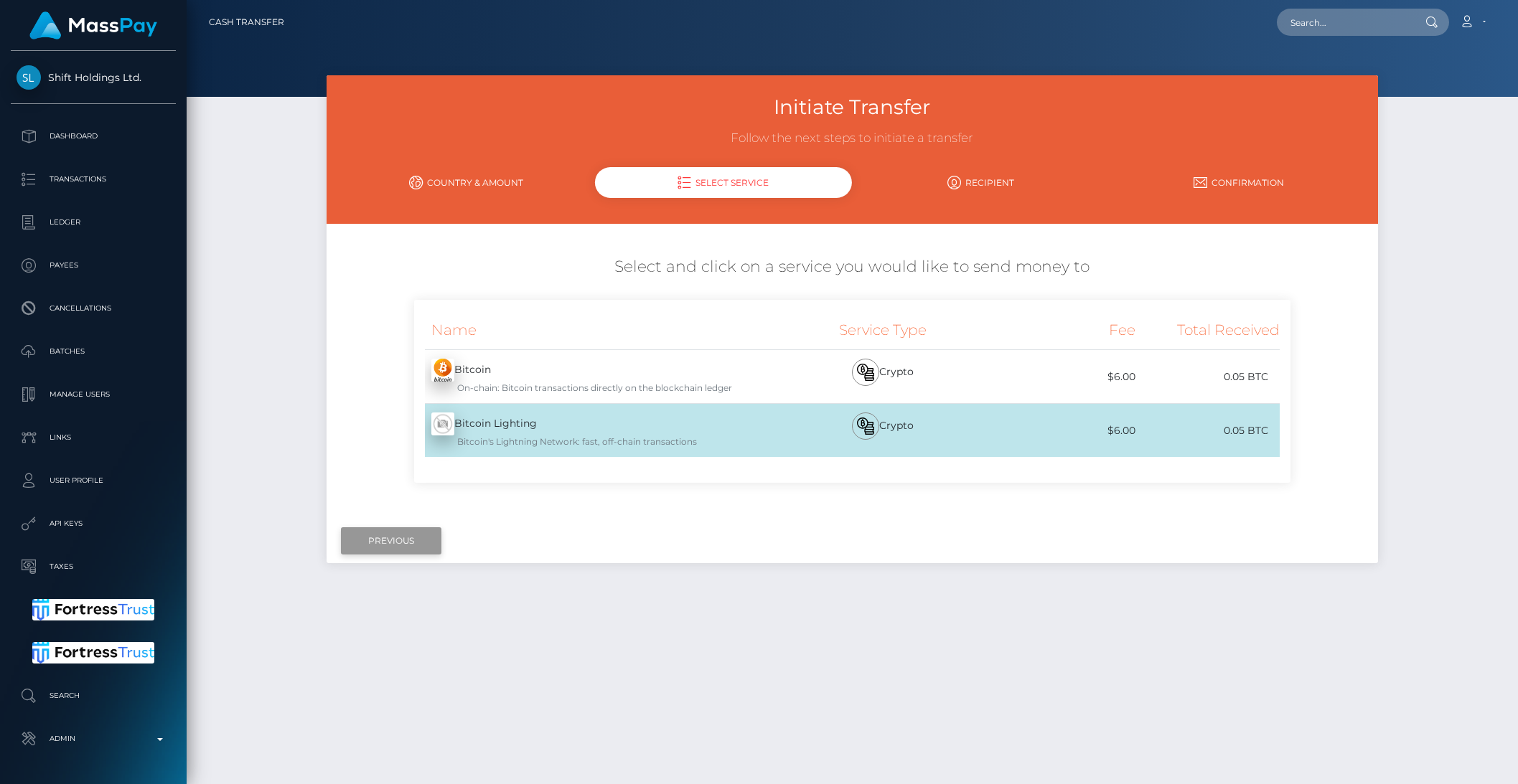
click at [385, 549] on input "Previous" at bounding box center [391, 541] width 101 height 27
